Goal: Navigation & Orientation: Find specific page/section

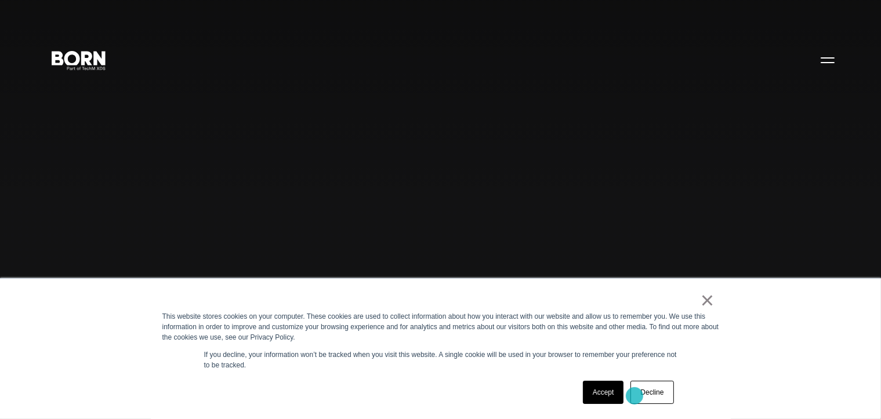
click at [629, 414] on div "× This website stores cookies on your computer. These cookies are used to colle…" at bounding box center [441, 349] width 580 height 140
click at [611, 399] on link "Accept" at bounding box center [603, 392] width 41 height 23
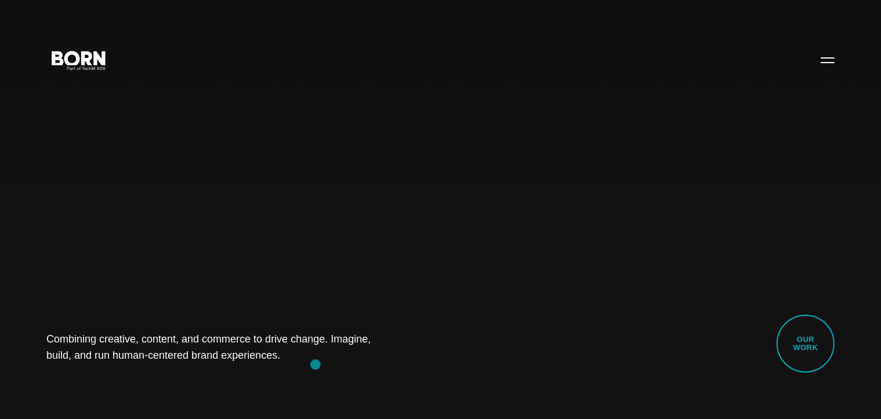
click at [315, 365] on div "Combining creative, content, and commerce to drive change. Imagine, build, and …" at bounding box center [440, 209] width 881 height 419
click at [800, 334] on link "Our Work" at bounding box center [805, 344] width 58 height 58
